Goal: Transaction & Acquisition: Purchase product/service

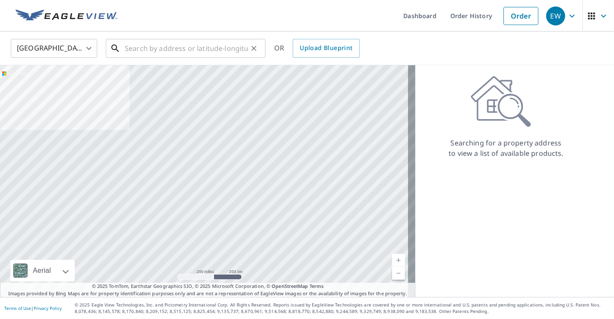
click at [171, 49] on input "text" at bounding box center [186, 48] width 123 height 24
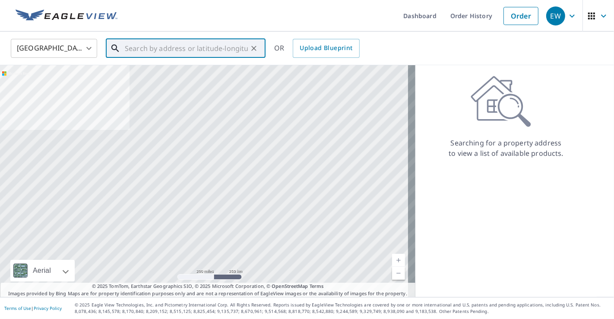
click at [190, 54] on input "text" at bounding box center [186, 48] width 123 height 24
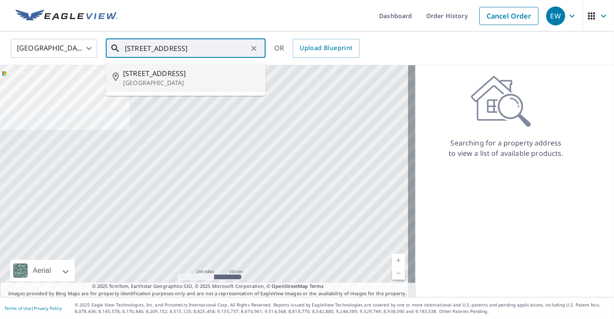
click at [174, 86] on p "[GEOGRAPHIC_DATA]" at bounding box center [191, 83] width 136 height 9
type input "[STREET_ADDRESS]"
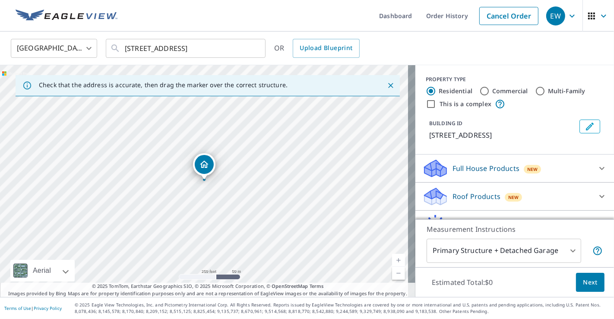
click at [492, 189] on div "Roof Products New" at bounding box center [506, 196] width 169 height 20
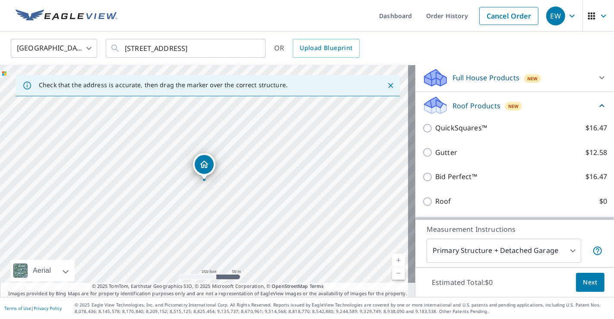
scroll to position [96, 0]
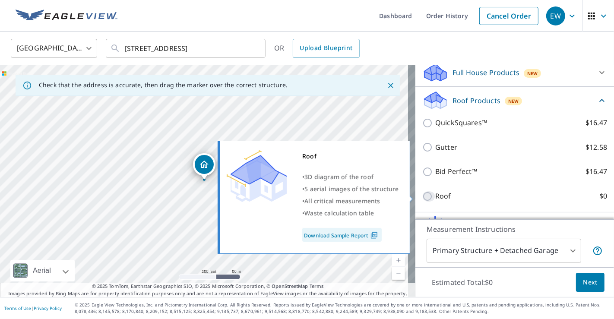
click at [422, 194] on input "Roof $0" at bounding box center [428, 196] width 13 height 10
checkbox input "true"
type input "3"
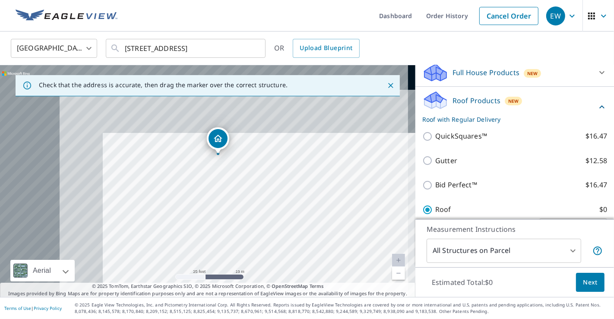
drag, startPoint x: 179, startPoint y: 167, endPoint x: 402, endPoint y: 310, distance: 265.0
click at [402, 310] on div "Dashboard Order History Cancel Order EW [GEOGRAPHIC_DATA] US ​ [STREET_ADDRESS]…" at bounding box center [307, 159] width 614 height 319
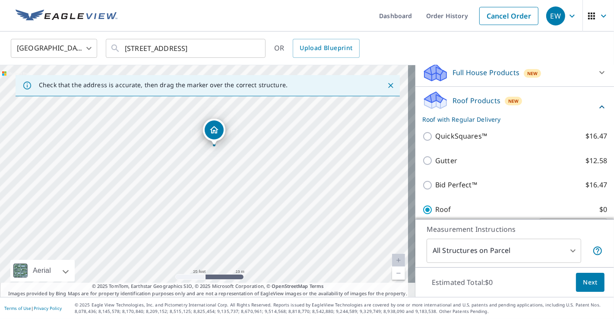
click at [588, 281] on span "Next" at bounding box center [590, 282] width 15 height 11
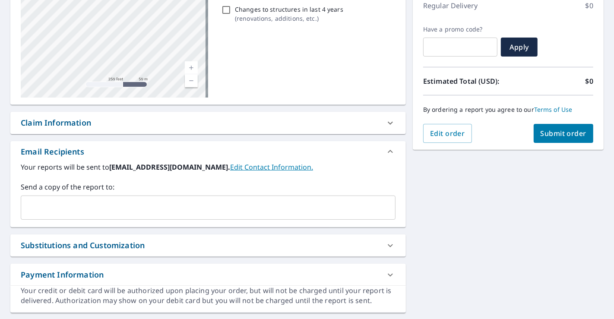
scroll to position [144, 0]
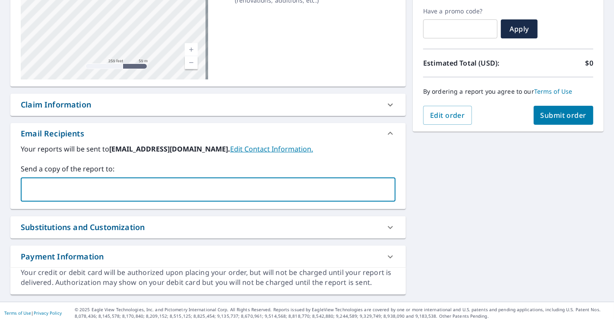
click at [197, 183] on input "text" at bounding box center [202, 189] width 354 height 16
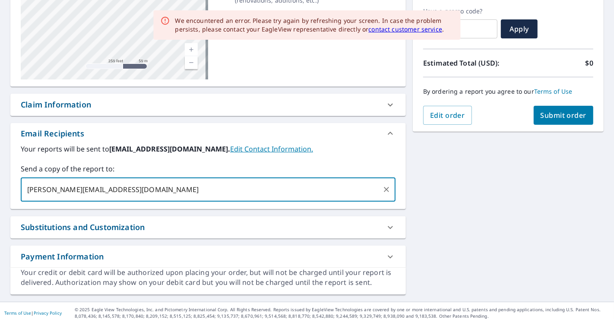
type input "[PERSON_NAME][EMAIL_ADDRESS][DOMAIN_NAME]"
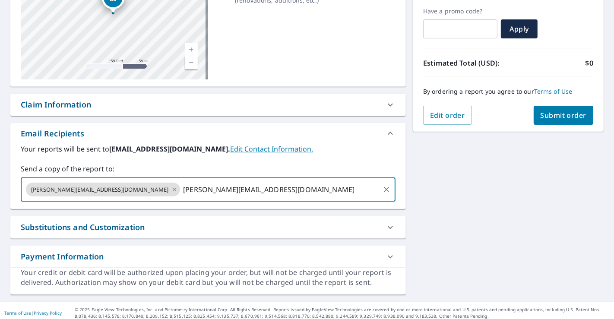
type input "[PERSON_NAME][EMAIL_ADDRESS][DOMAIN_NAME]"
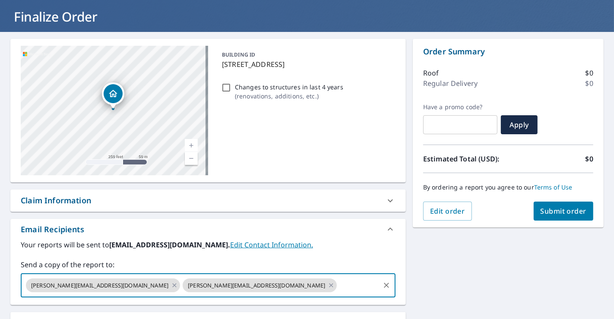
scroll to position [48, 0]
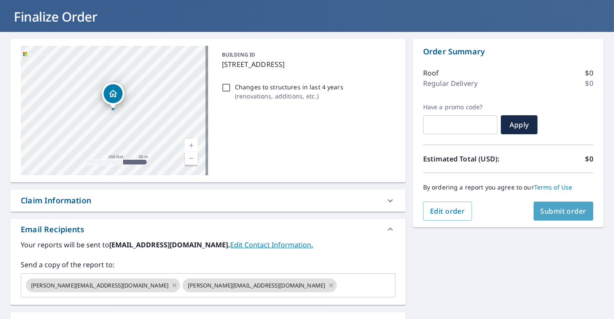
click at [551, 212] on span "Submit order" at bounding box center [563, 210] width 46 height 9
